Goal: Find specific page/section: Locate item on page

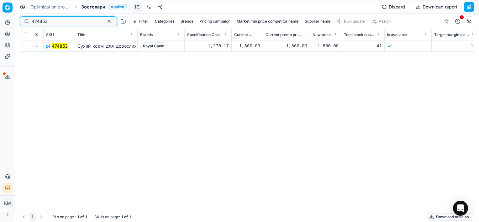
click at [68, 19] on input "474853" at bounding box center [66, 21] width 69 height 6
paste input "548111"
type input "548111"
click at [56, 48] on mark "548111" at bounding box center [59, 45] width 14 height 5
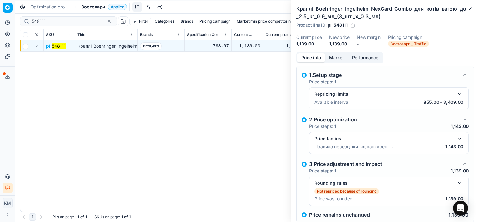
scroll to position [45, 0]
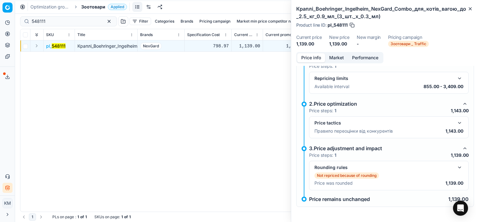
click at [455, 119] on div "Price tactics Правило переоцінки від конкурентів 1,143.00" at bounding box center [388, 127] width 159 height 22
click at [456, 123] on button "button" at bounding box center [460, 123] width 8 height 8
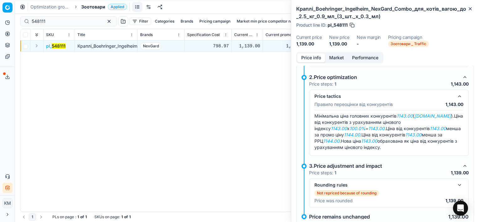
scroll to position [89, 0]
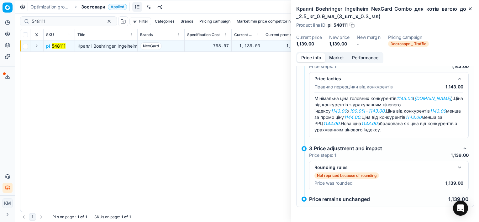
click at [456, 168] on button "button" at bounding box center [460, 168] width 8 height 8
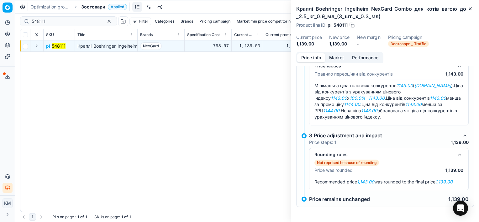
scroll to position [102, 0]
